Goal: Check status: Check status

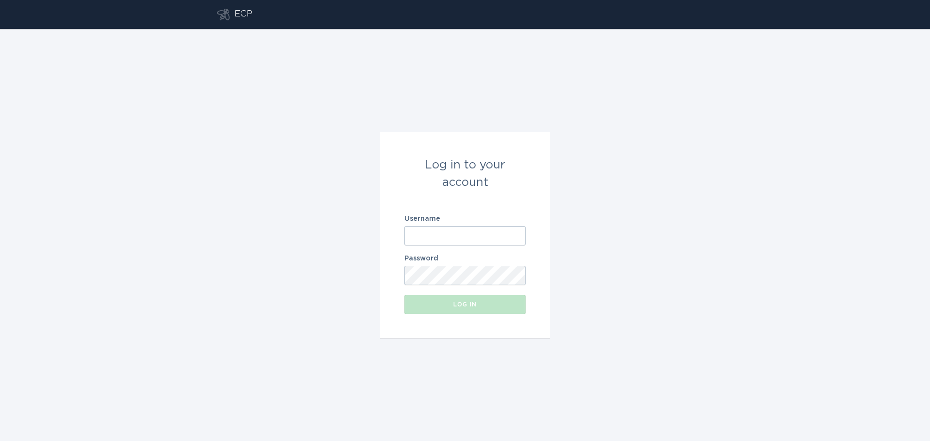
type input "[EMAIL_ADDRESS][DOMAIN_NAME]"
click at [463, 308] on button "Log in" at bounding box center [464, 304] width 121 height 19
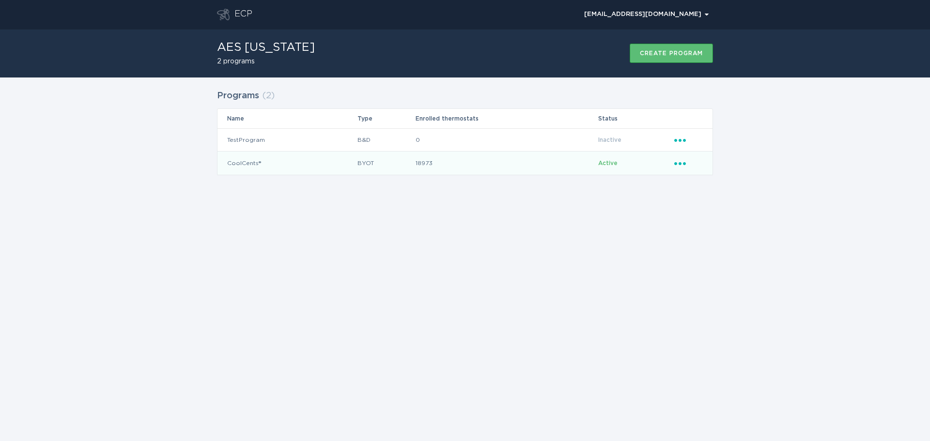
click at [239, 160] on td "CoolCents®" at bounding box center [288, 163] width 140 height 23
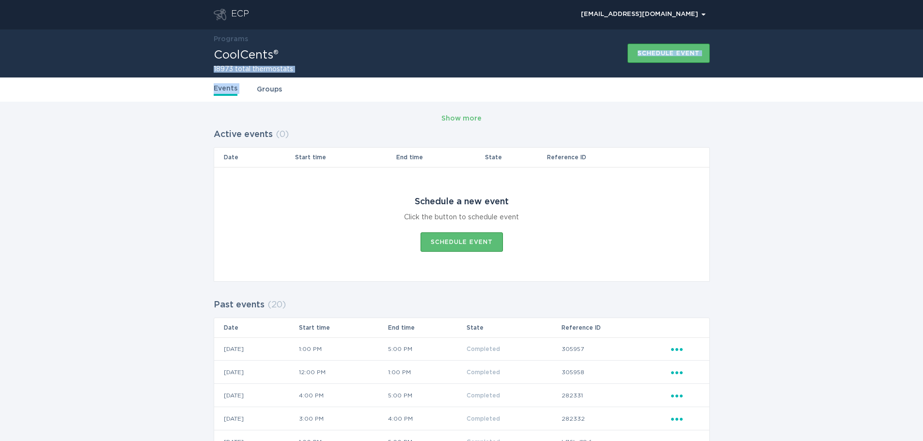
drag, startPoint x: 203, startPoint y: 61, endPoint x: 253, endPoint y: 81, distance: 53.3
click at [253, 81] on div "ECP [EMAIL_ADDRESS][DOMAIN_NAME] Chevron Programs CoolCents® 18973 total thermo…" at bounding box center [461, 413] width 923 height 827
click at [222, 73] on h2 "18973 total thermostats" at bounding box center [253, 69] width 79 height 7
drag, startPoint x: 217, startPoint y: 73, endPoint x: 256, endPoint y: 73, distance: 38.8
click at [256, 73] on div "Programs CoolCents® 18973 total thermostats Schedule event" at bounding box center [462, 53] width 496 height 48
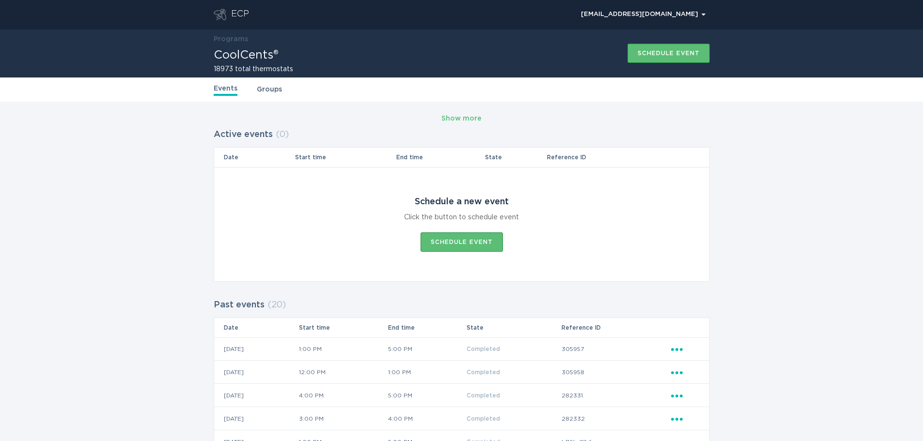
click at [157, 89] on div "Events Groups" at bounding box center [461, 90] width 923 height 24
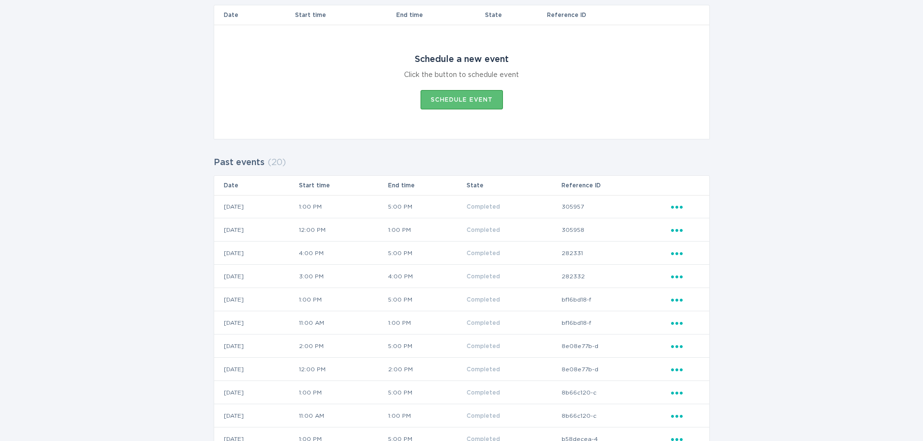
scroll to position [145, 0]
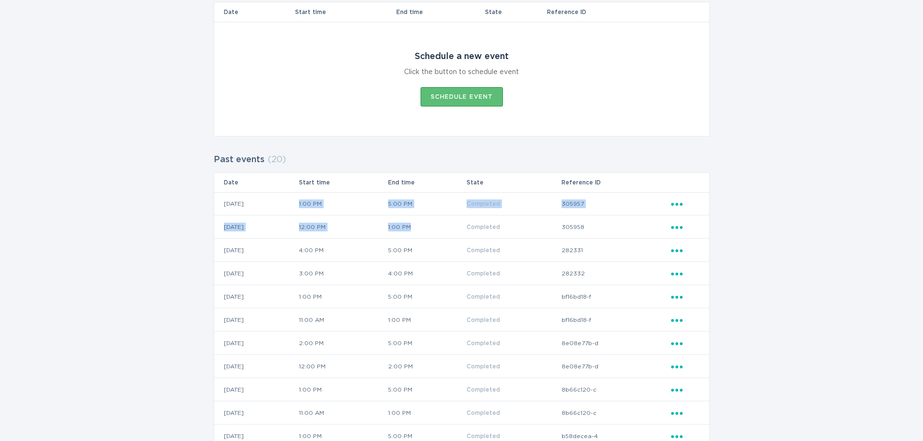
drag, startPoint x: 241, startPoint y: 214, endPoint x: 449, endPoint y: 219, distance: 208.4
click at [449, 219] on tbody "[DATE] 1:00 PM 5:00 PM Completed 305957 Ellipsis [DATE] 12:00 PM 1:00 PM Comple…" at bounding box center [461, 424] width 495 height 465
click at [125, 236] on div "Show more Active events ( 0 ) Date Start time End time State Reference ID Sched…" at bounding box center [461, 319] width 923 height 726
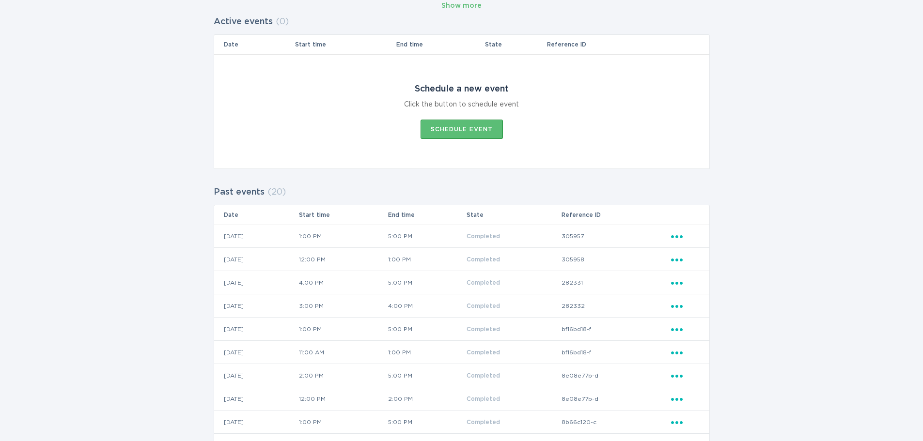
scroll to position [47, 0]
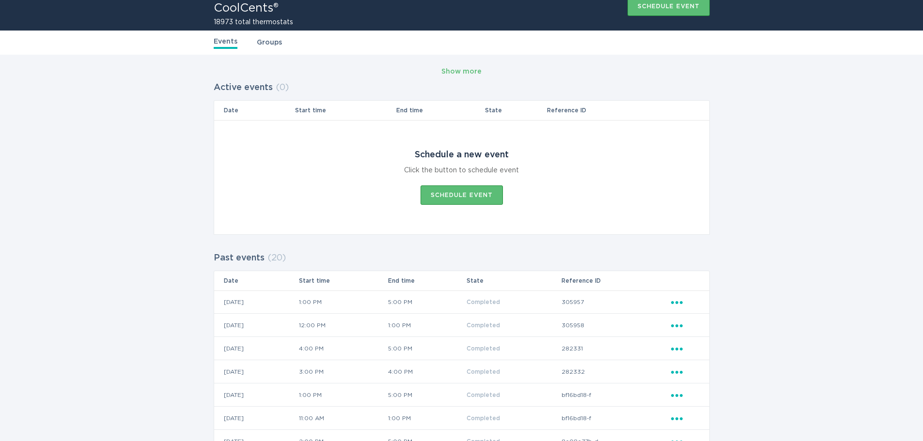
drag, startPoint x: 216, startPoint y: 299, endPoint x: 339, endPoint y: 305, distance: 123.2
click at [298, 305] on td "[DATE]" at bounding box center [256, 302] width 84 height 23
click at [267, 301] on td "[DATE]" at bounding box center [256, 302] width 84 height 23
drag, startPoint x: 289, startPoint y: 303, endPoint x: 158, endPoint y: 300, distance: 130.8
click at [158, 300] on div "Show more Active events ( 0 ) Date Start time End time State Reference ID Sched…" at bounding box center [461, 418] width 923 height 726
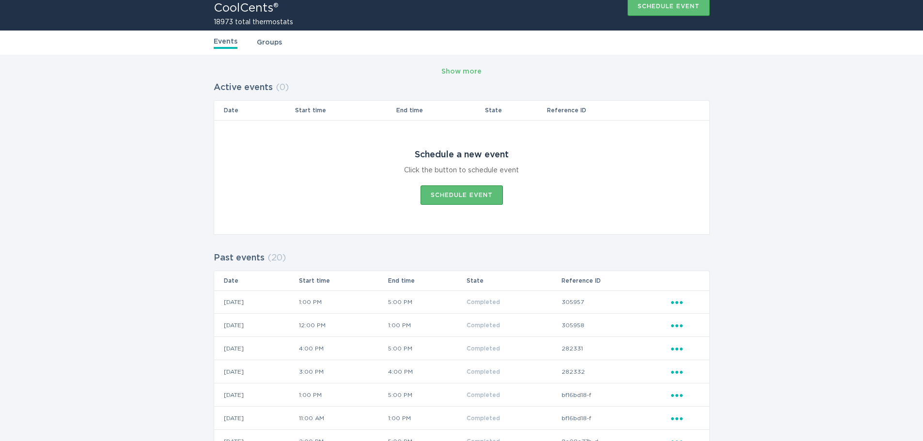
click at [200, 296] on div "Show more Active events ( 0 ) Date Start time End time State Reference ID Sched…" at bounding box center [461, 418] width 923 height 726
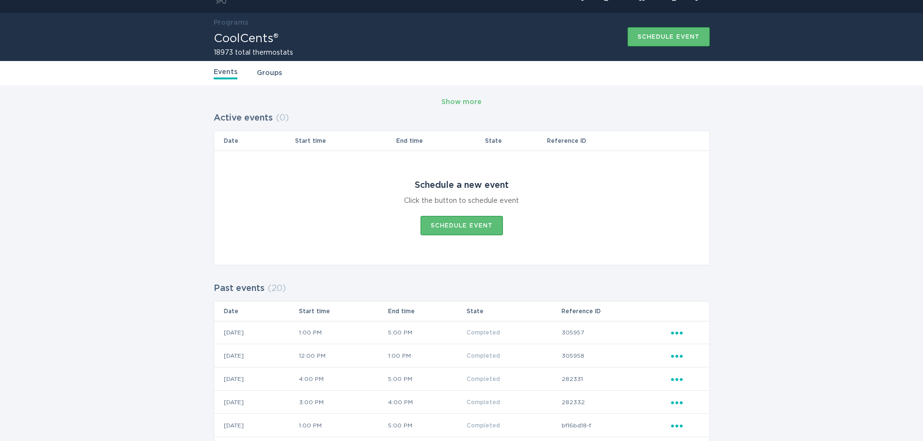
scroll to position [0, 0]
